Goal: Task Accomplishment & Management: Manage account settings

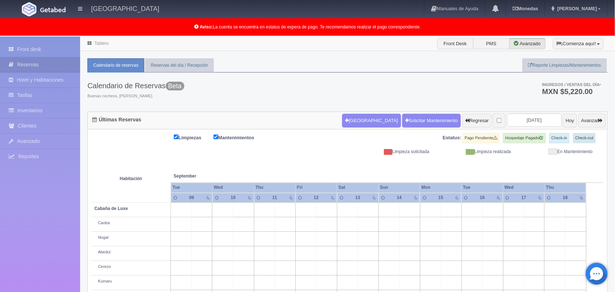
click at [98, 41] on link "Tablero" at bounding box center [101, 43] width 14 height 5
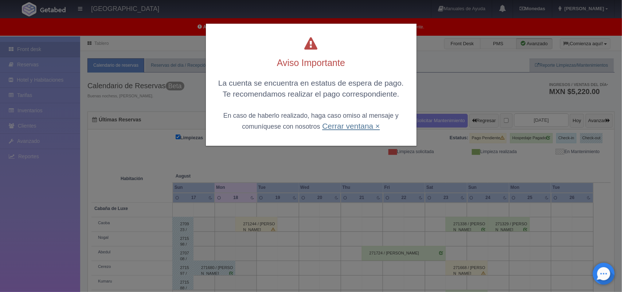
click at [349, 126] on link "Cerrar ventana ×" at bounding box center [351, 126] width 58 height 8
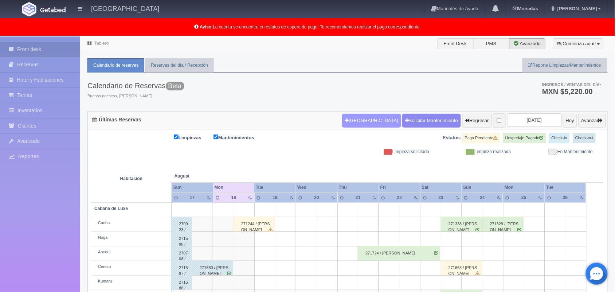
click at [354, 121] on button "Nueva Reserva" at bounding box center [371, 121] width 59 height 14
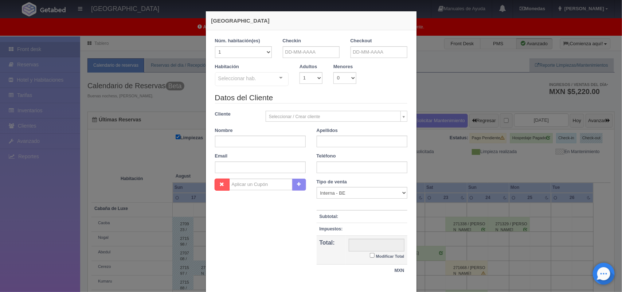
checkbox input "false"
click at [301, 50] on input "text" at bounding box center [311, 52] width 57 height 12
click at [297, 122] on link "18" at bounding box center [295, 120] width 9 height 11
type input "[DATE]"
checkbox input "false"
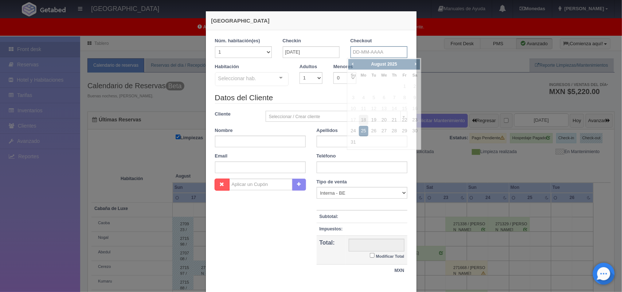
click at [363, 51] on input "text" at bounding box center [378, 52] width 57 height 12
click at [374, 123] on link "19" at bounding box center [373, 120] width 9 height 11
type input "[DATE]"
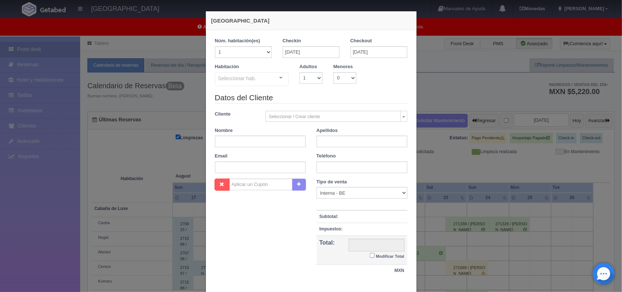
checkbox input "false"
click at [310, 72] on select "1 2 3 4 5 6 7 8 9 10" at bounding box center [310, 78] width 23 height 12
select select "3"
click at [299, 72] on select "1 2 3 4 5 6 7 8 9 10" at bounding box center [310, 78] width 23 height 12
checkbox input "false"
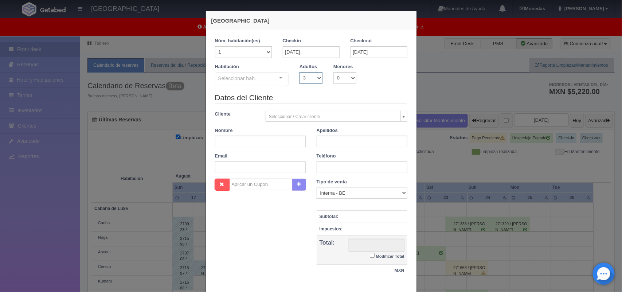
click at [313, 76] on select "1 2 3 4 5 6 7 8 9 10" at bounding box center [310, 78] width 23 height 12
select select "2"
click at [299, 72] on select "1 2 3 4 5 6 7 8 9 10" at bounding box center [310, 78] width 23 height 12
click at [280, 76] on div at bounding box center [281, 77] width 15 height 11
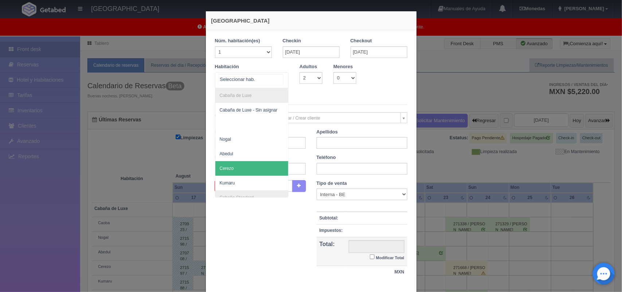
click at [266, 174] on span "Cerezo" at bounding box center [251, 168] width 73 height 15
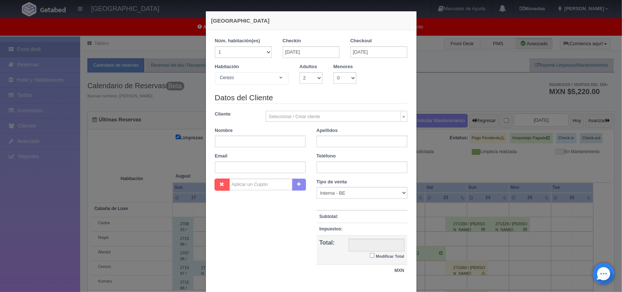
checkbox input "false"
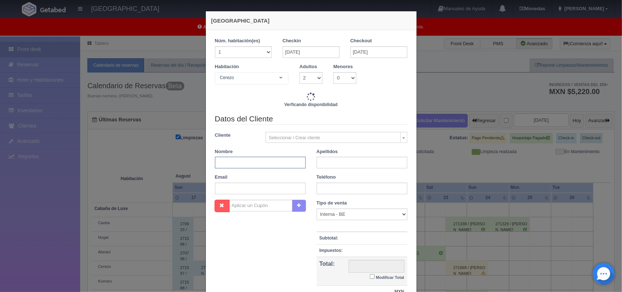
click at [249, 164] on input "text" at bounding box center [260, 163] width 91 height 12
type input "1500.00"
checkbox input "false"
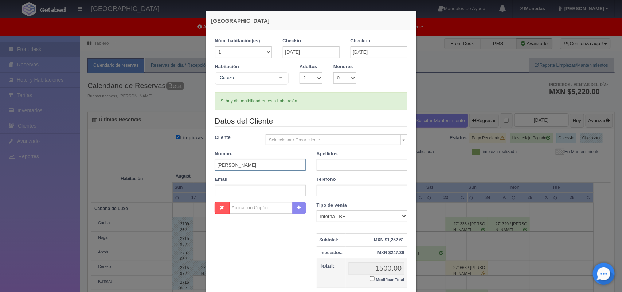
type input "Juan Carlos"
click at [322, 167] on input "text" at bounding box center [362, 165] width 91 height 12
type input "López López"
click at [350, 192] on input "text" at bounding box center [362, 191] width 91 height 12
type input "5512939367"
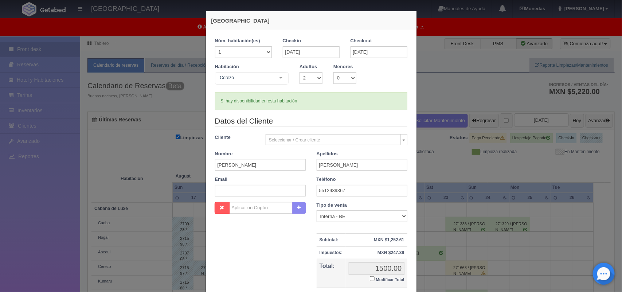
click at [370, 279] on input "Modificar Total" at bounding box center [372, 278] width 5 height 5
checkbox input "true"
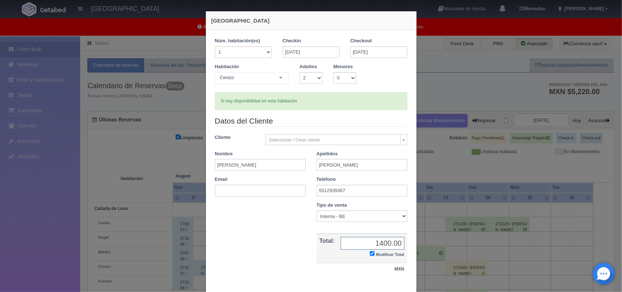
scroll to position [42, 0]
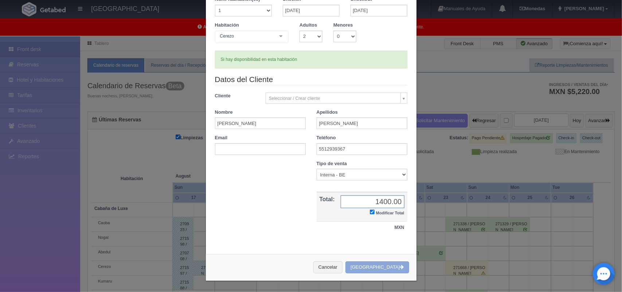
type input "1400.00"
click at [376, 269] on button "[GEOGRAPHIC_DATA]" at bounding box center [376, 267] width 63 height 12
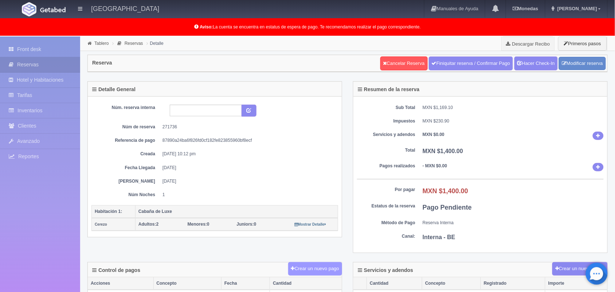
click at [306, 266] on button "Crear un nuevo pago" at bounding box center [315, 268] width 54 height 13
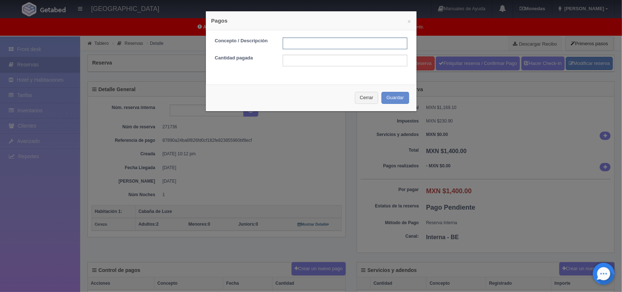
click at [312, 43] on input "text" at bounding box center [345, 44] width 125 height 12
type input "Pago efectivo [DATE]"
click at [335, 62] on input "text" at bounding box center [345, 61] width 125 height 12
type input "1400.00"
click at [390, 99] on button "Guardar" at bounding box center [395, 98] width 28 height 12
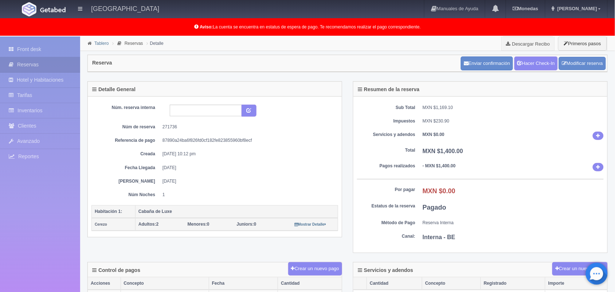
click at [99, 42] on link "Tablero" at bounding box center [101, 43] width 14 height 5
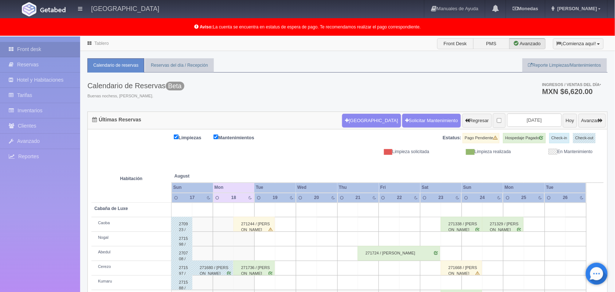
scroll to position [116, 0]
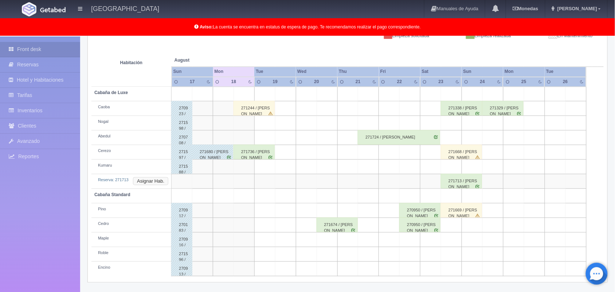
click at [150, 178] on button "Asignar Hab." at bounding box center [150, 181] width 35 height 8
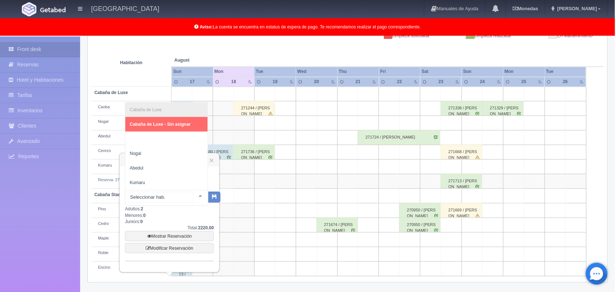
click at [193, 196] on div at bounding box center [200, 195] width 15 height 11
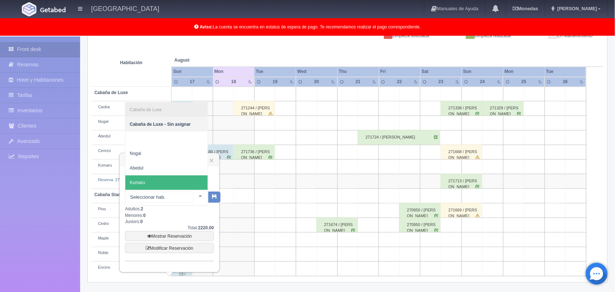
click at [181, 180] on span "Kumaru" at bounding box center [166, 182] width 82 height 15
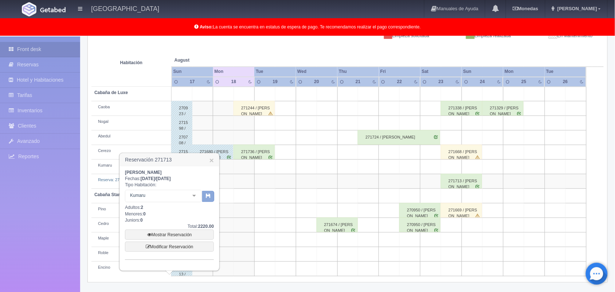
click at [205, 195] on button "button" at bounding box center [208, 196] width 12 height 11
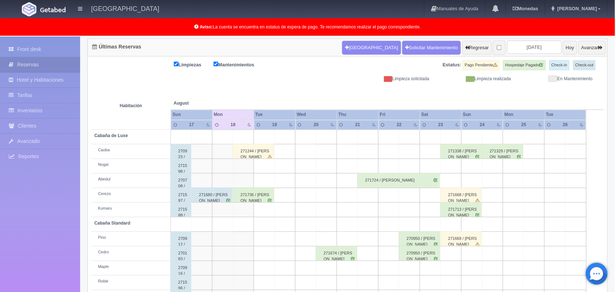
scroll to position [73, 0]
click at [249, 153] on div "271244 / [PERSON_NAME]" at bounding box center [253, 151] width 41 height 15
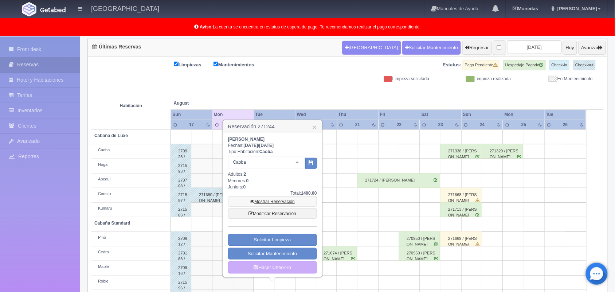
click at [291, 201] on link "Mostrar Reservación" at bounding box center [272, 201] width 89 height 10
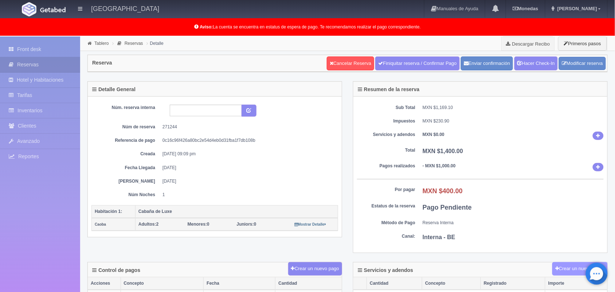
click at [565, 270] on button "Crear un nuevo cargo" at bounding box center [579, 268] width 55 height 13
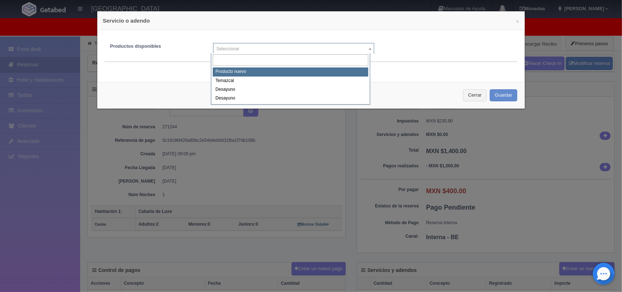
select select "0"
type input "1"
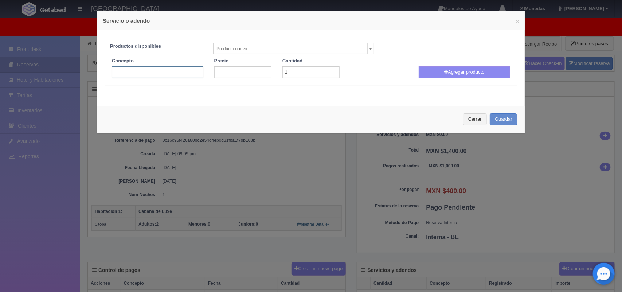
click at [180, 66] on input "text" at bounding box center [157, 72] width 91 height 12
type input "Decoracion romantica"
click at [229, 71] on input "number" at bounding box center [242, 72] width 57 height 12
type input "1780.00"
click at [444, 70] on button "Agregar producto" at bounding box center [463, 72] width 91 height 12
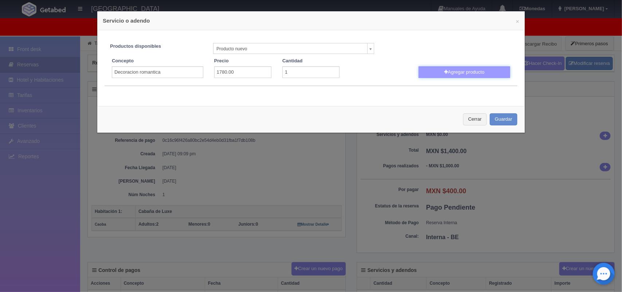
select select
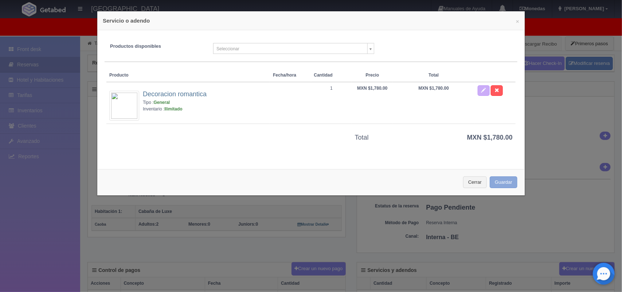
click at [492, 181] on button "Guardar" at bounding box center [504, 182] width 28 height 12
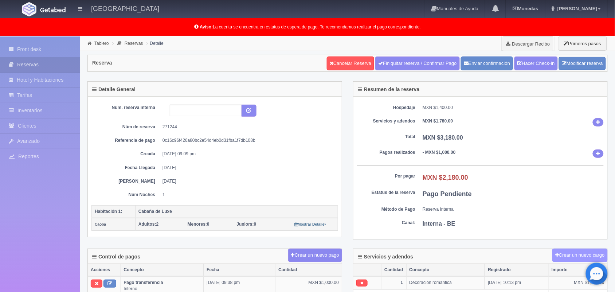
click at [585, 254] on button "Crear un nuevo cargo" at bounding box center [579, 254] width 55 height 13
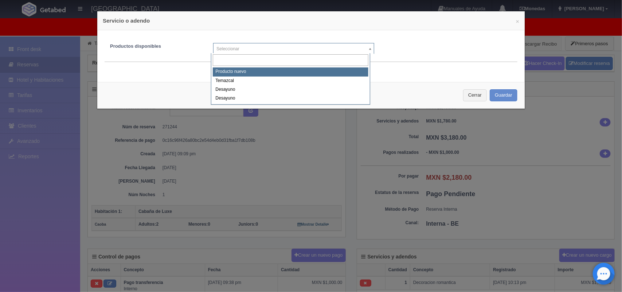
select select "0"
type input "1"
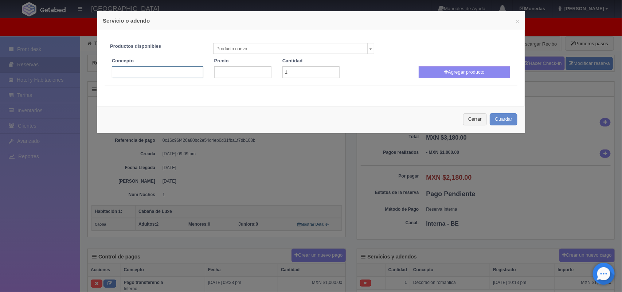
click at [166, 75] on input "text" at bounding box center [157, 72] width 91 height 12
type input "Ramo de rosas"
click at [219, 74] on input "number" at bounding box center [242, 72] width 57 height 12
type input "250.00"
click at [453, 70] on button "Agregar producto" at bounding box center [463, 72] width 91 height 12
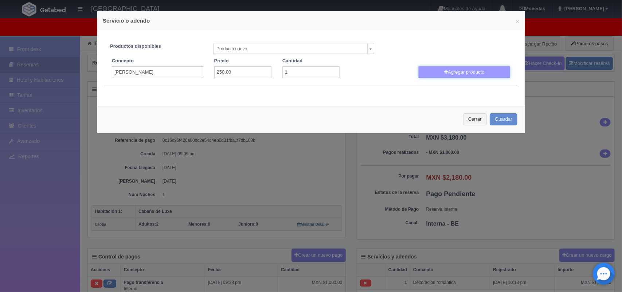
select select
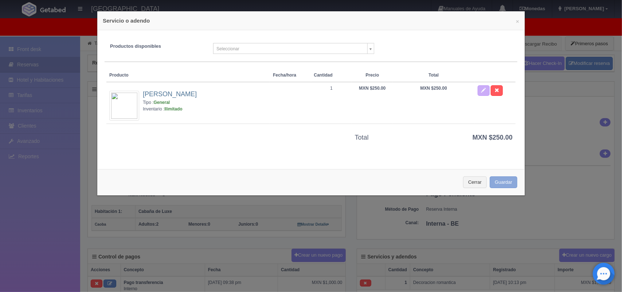
click at [490, 183] on button "Guardar" at bounding box center [504, 182] width 28 height 12
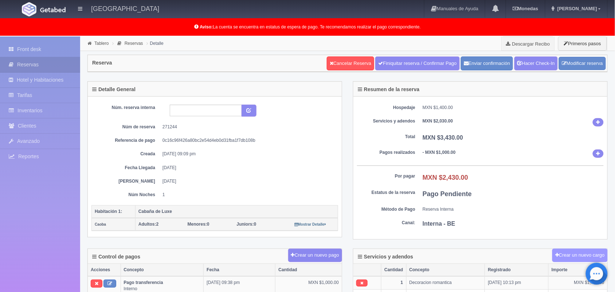
click at [577, 260] on button "Crear un nuevo cargo" at bounding box center [579, 254] width 55 height 13
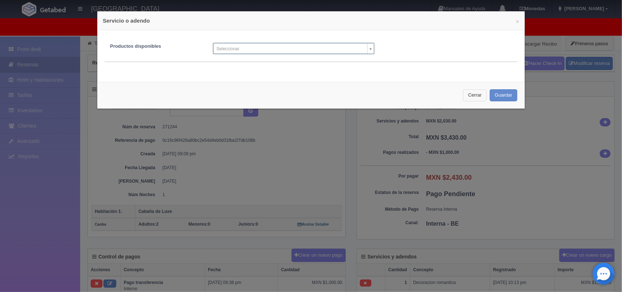
click at [469, 95] on button "Cerrar" at bounding box center [475, 95] width 24 height 12
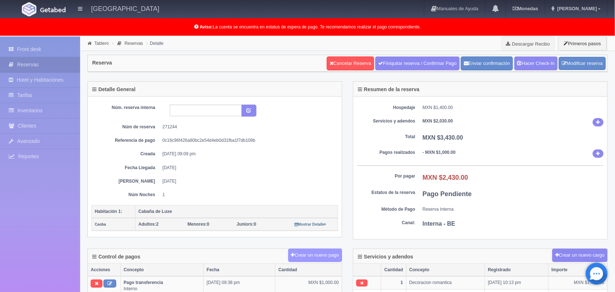
click at [307, 254] on button "Crear un nuevo pago" at bounding box center [315, 254] width 54 height 13
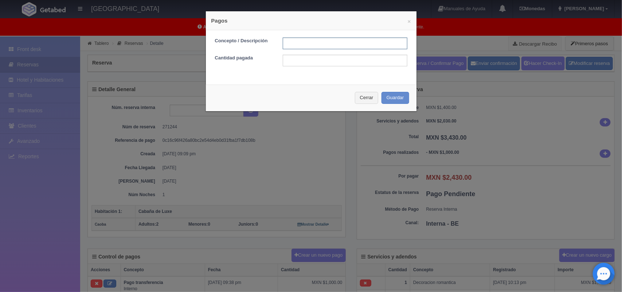
click at [322, 43] on input "text" at bounding box center [345, 44] width 125 height 12
type input "Pago efectivo [DATE]"
click at [341, 63] on input "text" at bounding box center [345, 61] width 125 height 12
type input "2430.00"
click at [398, 101] on button "Guardar" at bounding box center [395, 98] width 28 height 12
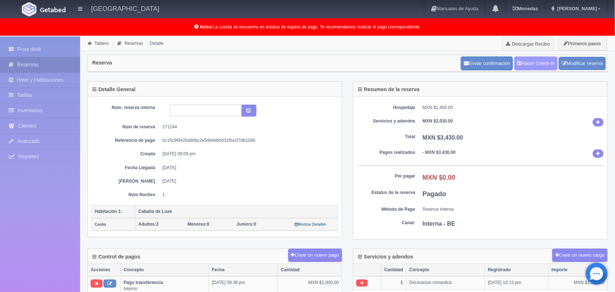
click at [528, 68] on link "Hacer Check-In" at bounding box center [535, 63] width 43 height 14
click at [101, 43] on link "Tablero" at bounding box center [101, 43] width 14 height 5
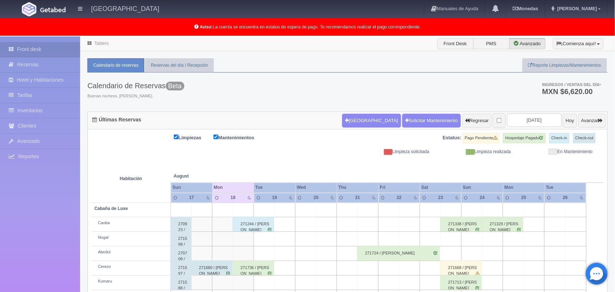
click at [254, 270] on div "271736 / [PERSON_NAME]" at bounding box center [253, 267] width 41 height 15
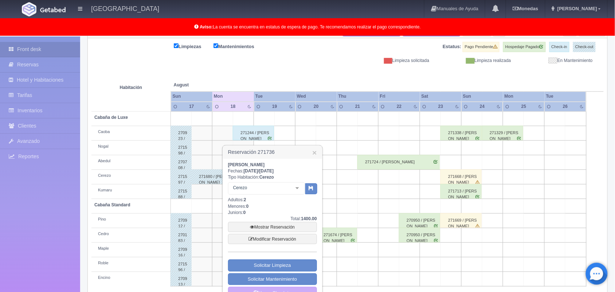
scroll to position [107, 0]
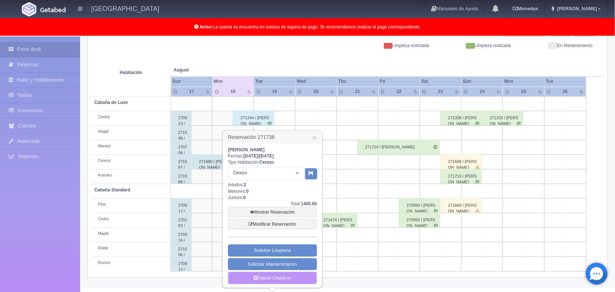
click at [257, 278] on icon at bounding box center [256, 277] width 5 height 5
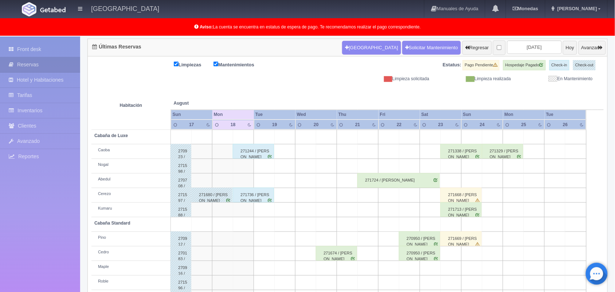
scroll to position [73, 0]
